Goal: Task Accomplishment & Management: Manage account settings

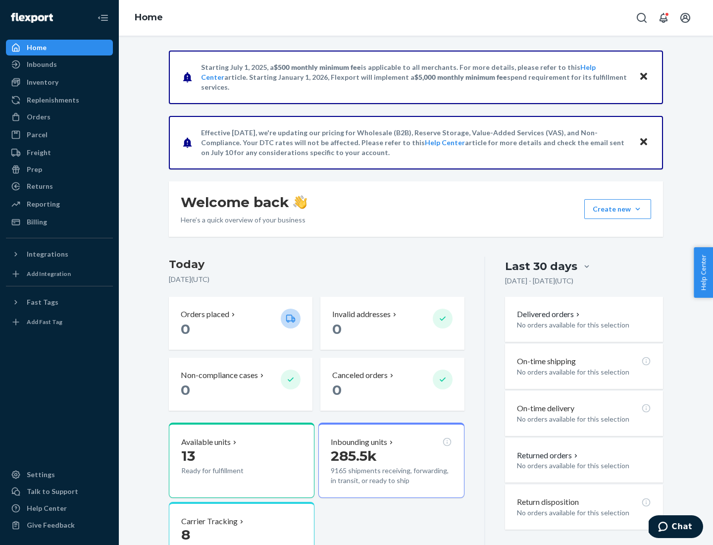
click at [38, 117] on div "Orders" at bounding box center [39, 117] width 24 height 10
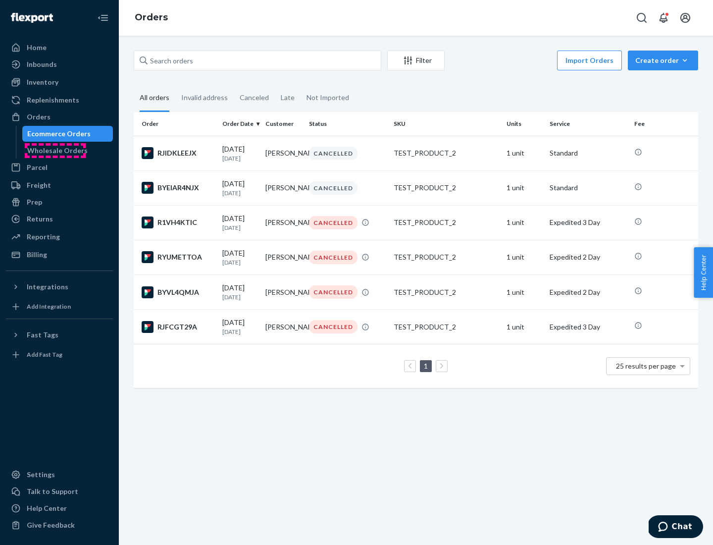
click at [55, 150] on div "Wholesale Orders" at bounding box center [57, 151] width 60 height 10
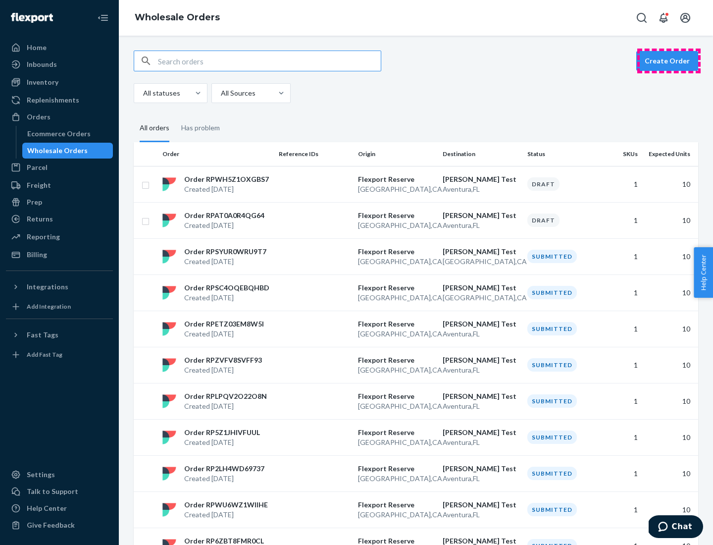
click at [669, 61] on button "Create Order" at bounding box center [667, 61] width 62 height 20
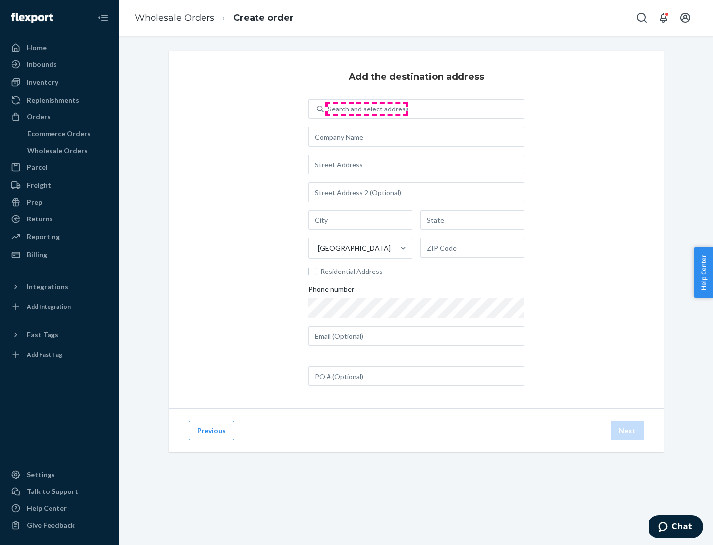
click at [366, 109] on div "Search and select address" at bounding box center [368, 109] width 81 height 10
click at [329, 109] on input "Search and select address" at bounding box center [328, 109] width 1 height 10
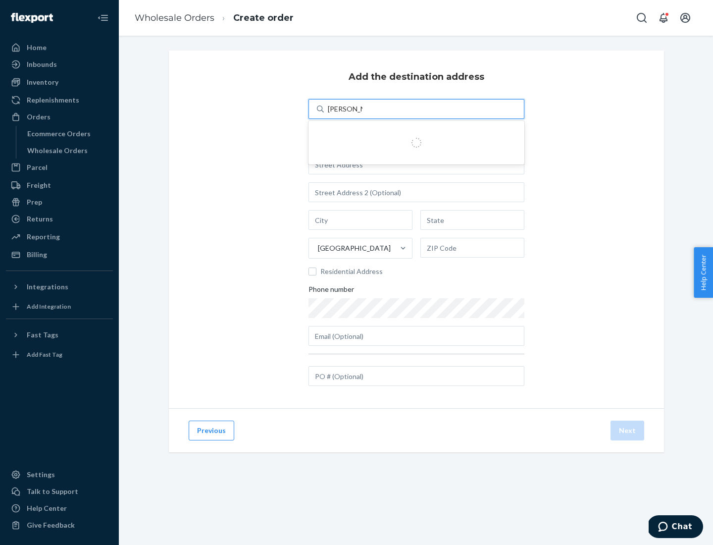
type input "Shubham Test"
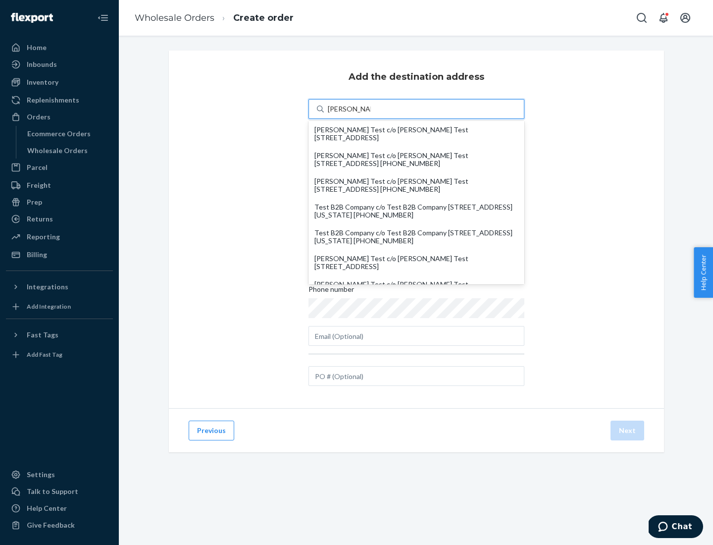
scroll to position [43, 0]
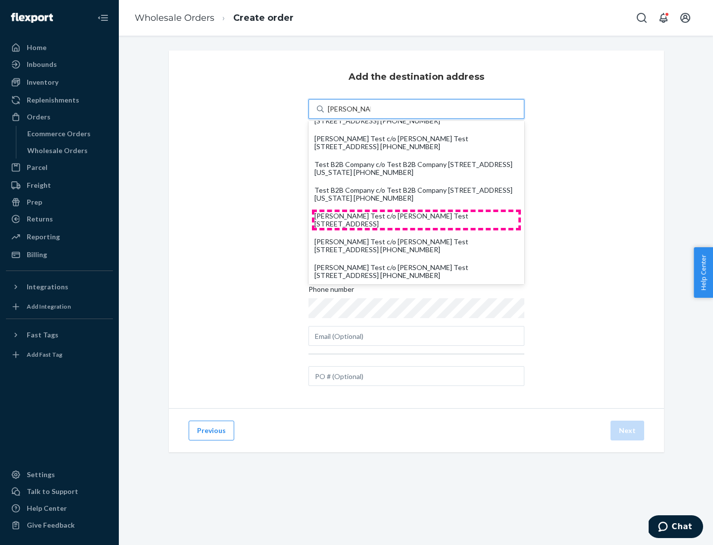
click at [416, 220] on div "Shubham Test c/o Shubham Test 19501 Biscayne Blvd Aventura, FL 33180" at bounding box center [416, 220] width 204 height 16
click at [371, 114] on input "Shubham Test" at bounding box center [349, 109] width 43 height 10
type input "Shubham Test"
type input "Aventura"
type input "FL"
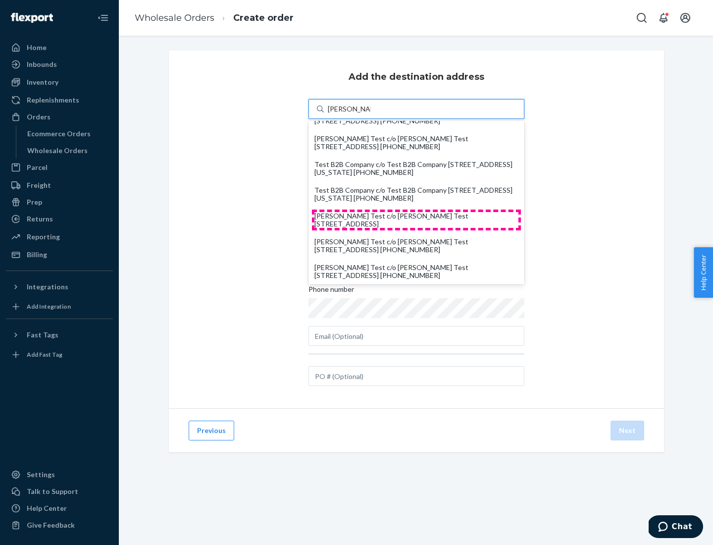
type input "33180"
type input "19501 Biscayne Blvd"
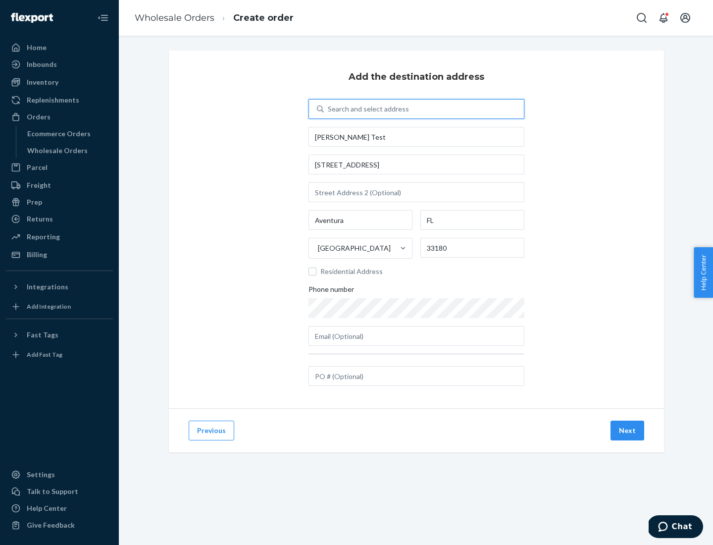
click at [628, 430] on button "Next" at bounding box center [627, 430] width 34 height 20
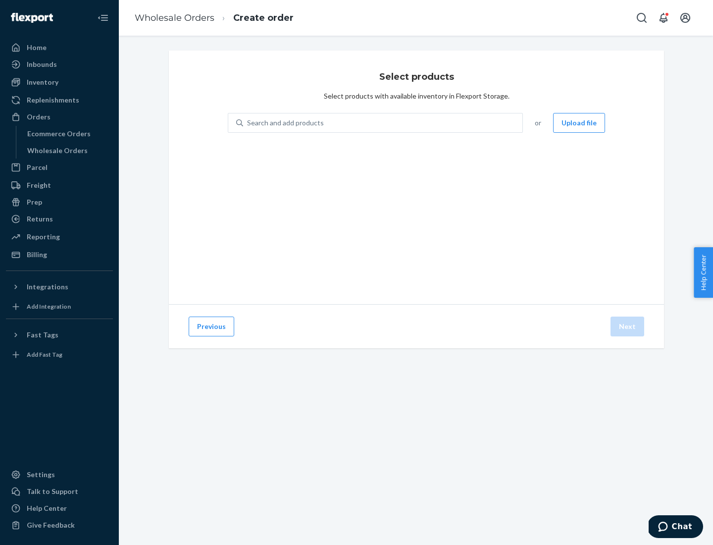
click at [383, 123] on div "Search and add products" at bounding box center [382, 123] width 279 height 18
click at [248, 123] on input "Search and add products" at bounding box center [247, 123] width 1 height 10
type input "test"
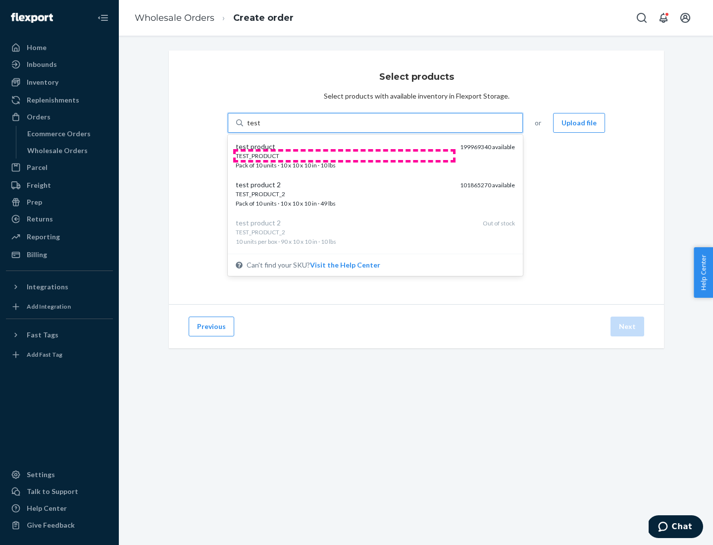
click at [344, 155] on div "TEST_PRODUCT" at bounding box center [344, 155] width 216 height 8
click at [260, 128] on input "test" at bounding box center [253, 123] width 13 height 10
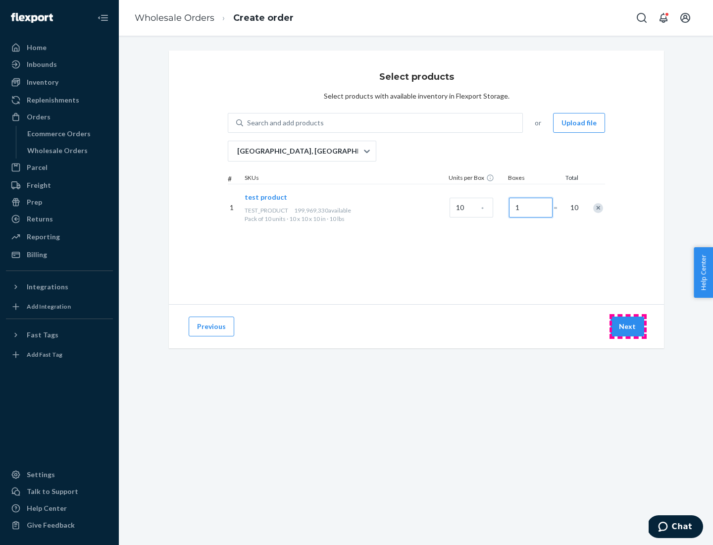
type input "1"
click at [628, 326] on button "Next" at bounding box center [627, 326] width 34 height 20
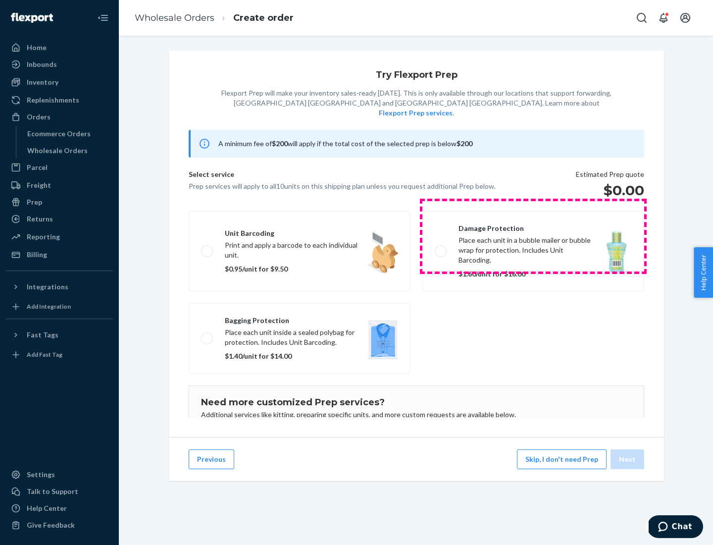
click at [533, 236] on label "Damage protection Place each unit in a bubble mailer or bubble wrap for protect…" at bounding box center [533, 251] width 222 height 80
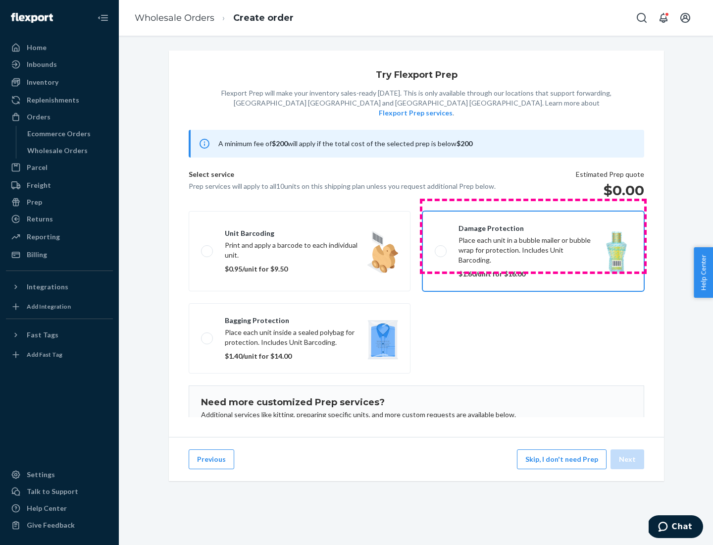
click at [441, 248] on input "Damage protection Place each unit in a bubble mailer or bubble wrap for protect…" at bounding box center [438, 251] width 6 height 6
checkbox input "true"
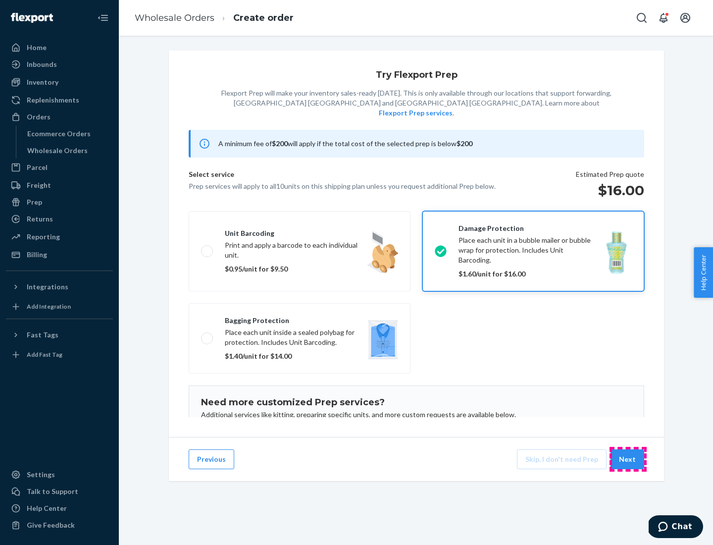
click at [628, 459] on button "Next" at bounding box center [627, 459] width 34 height 20
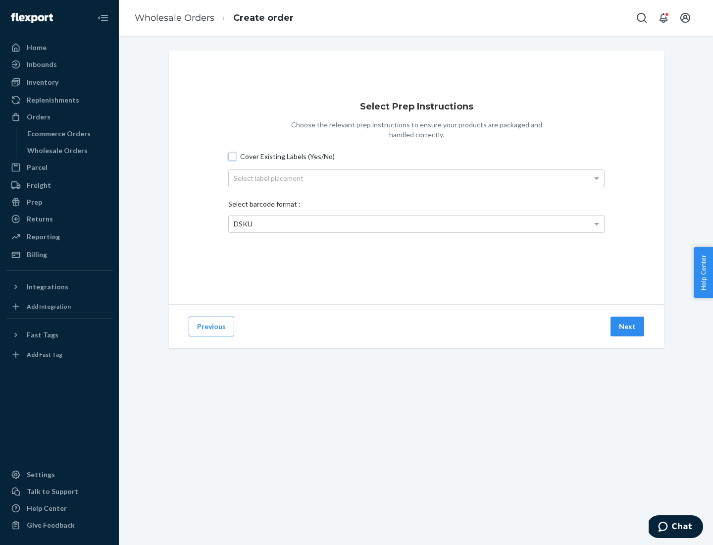
click at [232, 156] on input "Cover Existing Labels (Yes/No)" at bounding box center [232, 156] width 8 height 8
checkbox input "true"
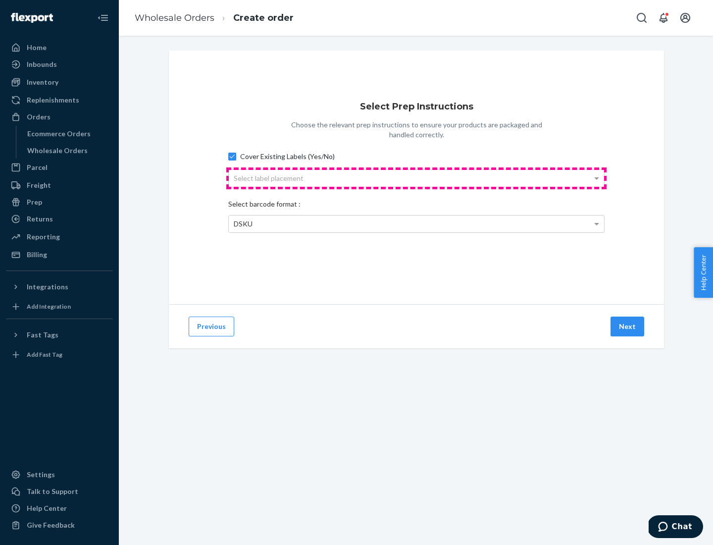
click at [416, 178] on div "Select label placement" at bounding box center [416, 178] width 375 height 17
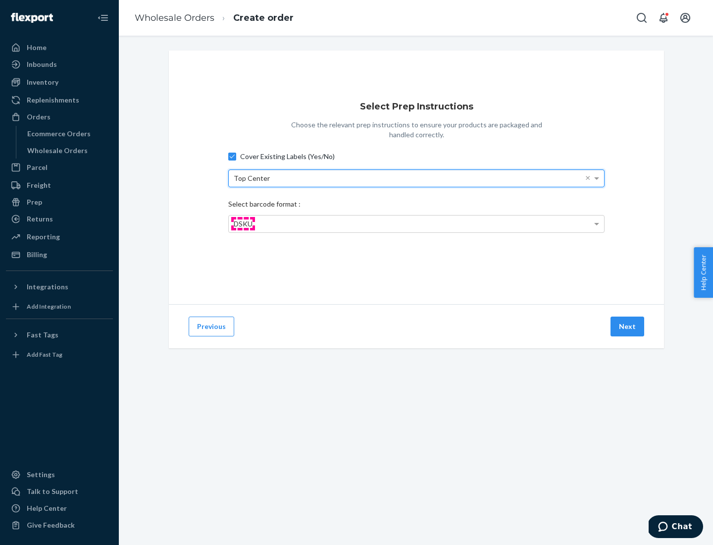
click at [243, 223] on span "DSKU" at bounding box center [243, 223] width 19 height 8
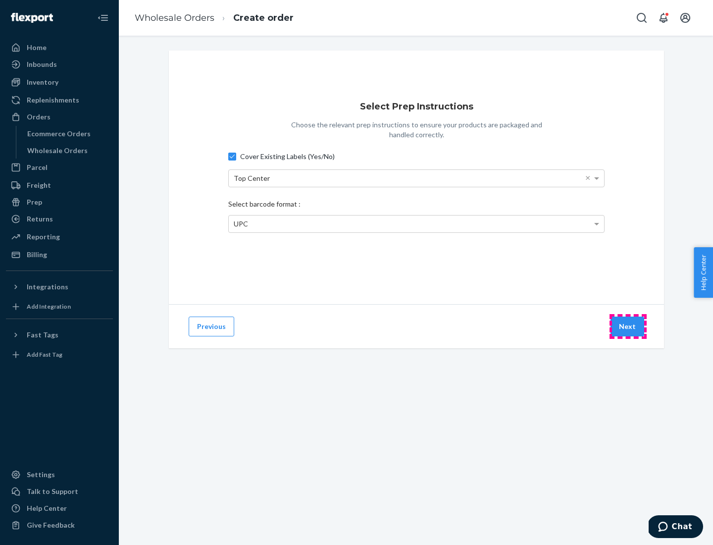
click at [628, 326] on button "Next" at bounding box center [627, 326] width 34 height 20
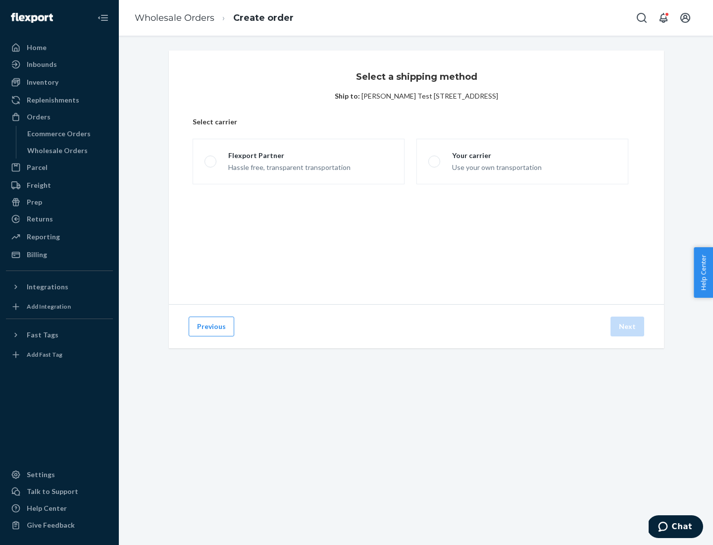
click at [210, 161] on span at bounding box center [210, 161] width 12 height 12
click at [210, 161] on input "Flexport Partner Hassle free, transparent transportation" at bounding box center [207, 161] width 6 height 6
radio input "true"
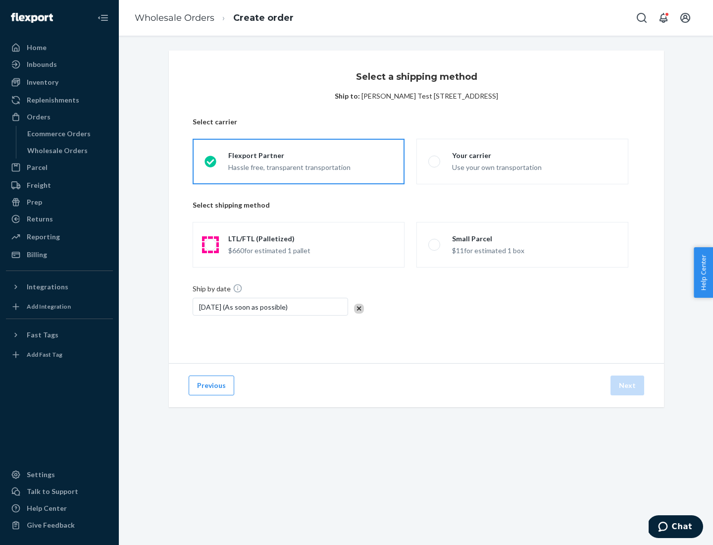
click at [210, 245] on span at bounding box center [210, 245] width 12 height 12
click at [210, 245] on input "LTL/FTL (Palletized) $660 for estimated 1 pallet" at bounding box center [207, 245] width 6 height 6
radio input "true"
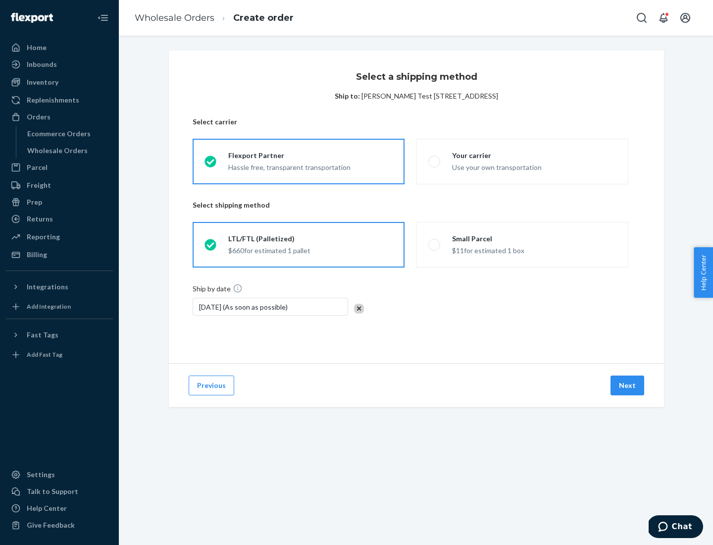
click at [628, 385] on button "Next" at bounding box center [627, 385] width 34 height 20
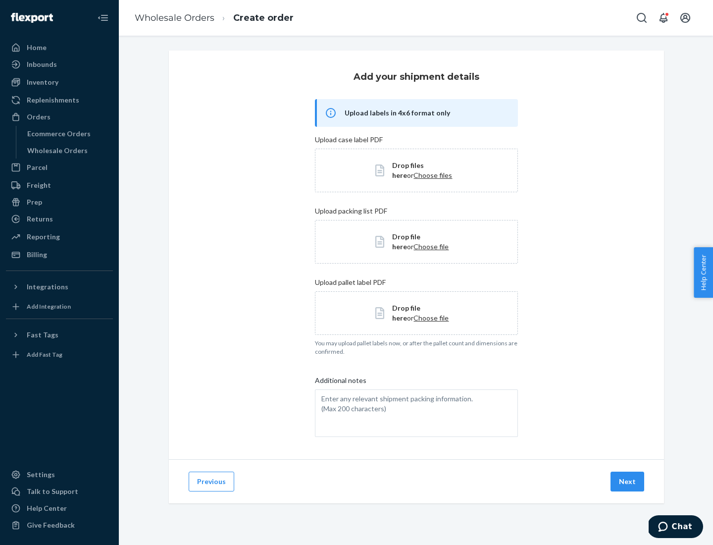
click at [628, 481] on button "Next" at bounding box center [627, 481] width 34 height 20
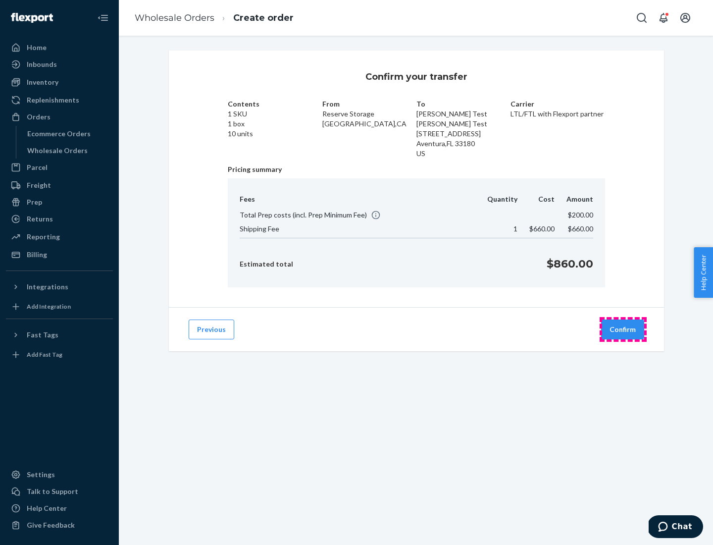
click at [623, 329] on button "Confirm" at bounding box center [622, 329] width 43 height 20
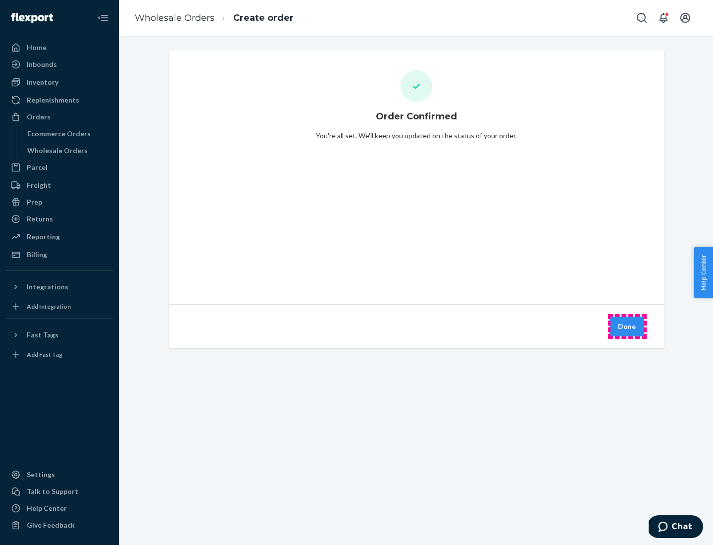
click at [627, 326] on button "Done" at bounding box center [626, 326] width 35 height 20
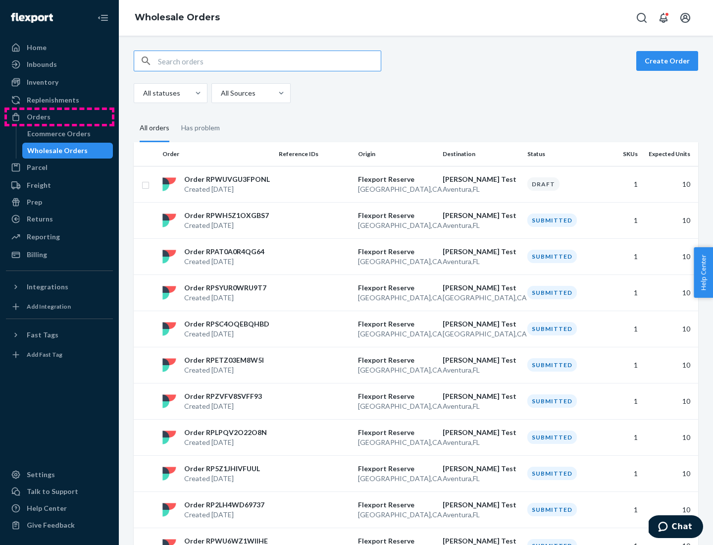
click at [59, 117] on div "Orders" at bounding box center [59, 117] width 105 height 14
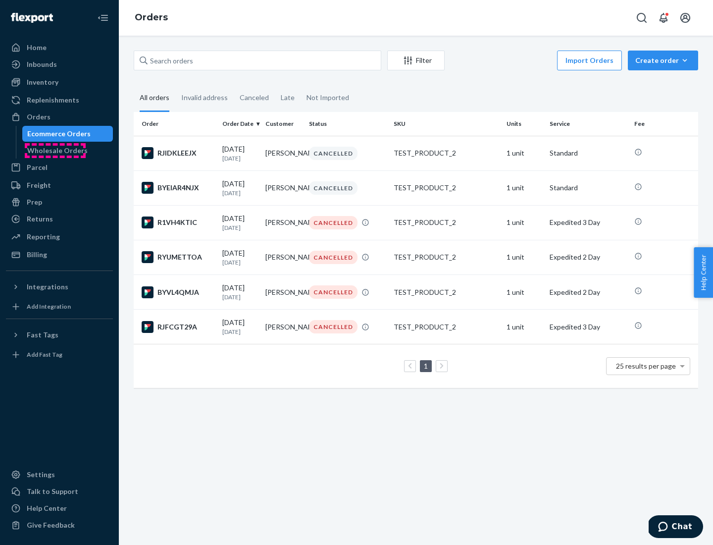
click at [55, 150] on div "Wholesale Orders" at bounding box center [57, 151] width 60 height 10
